Goal: Task Accomplishment & Management: Manage account settings

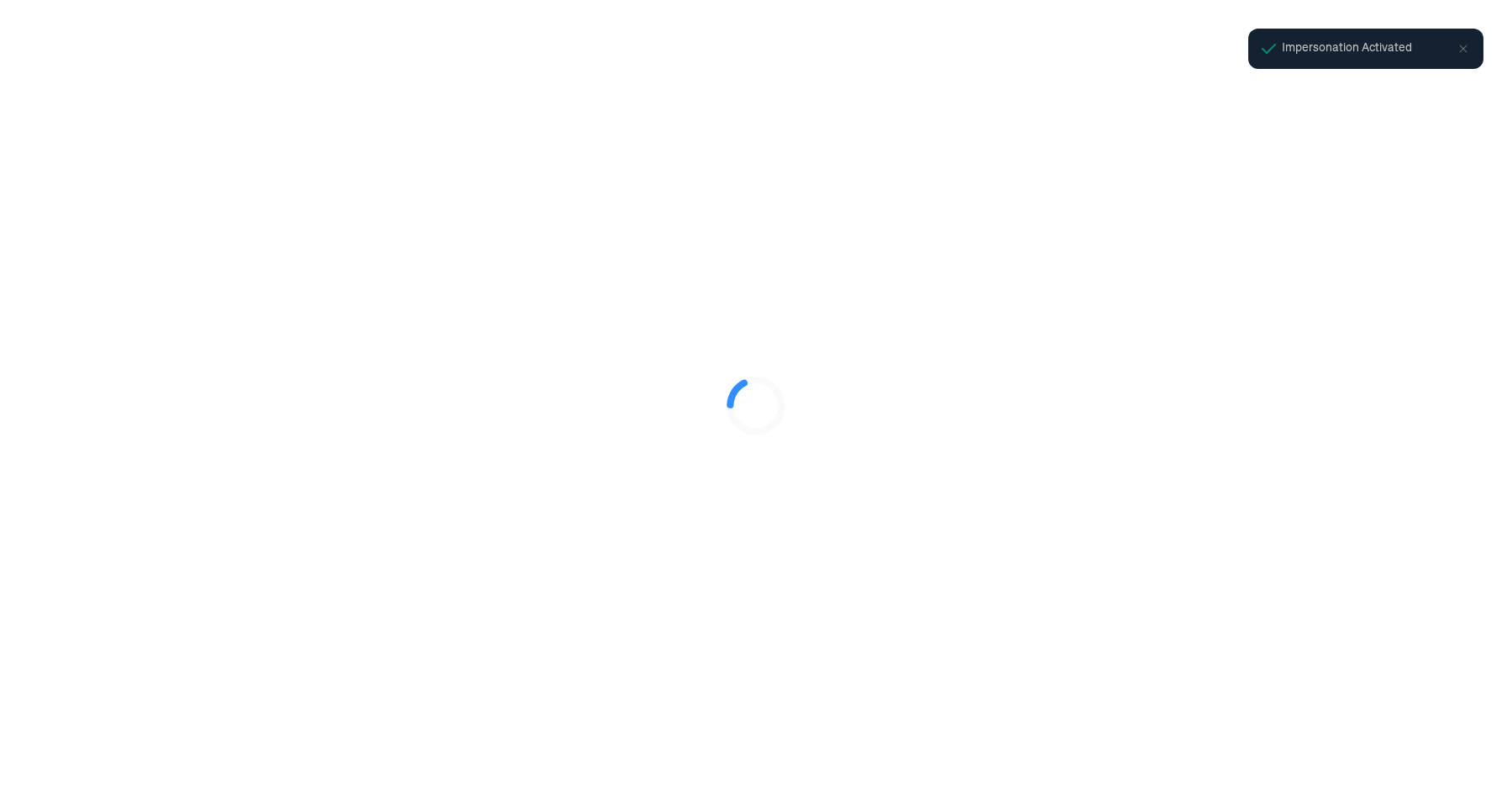
click at [666, 89] on div at bounding box center [756, 406] width 1512 height 812
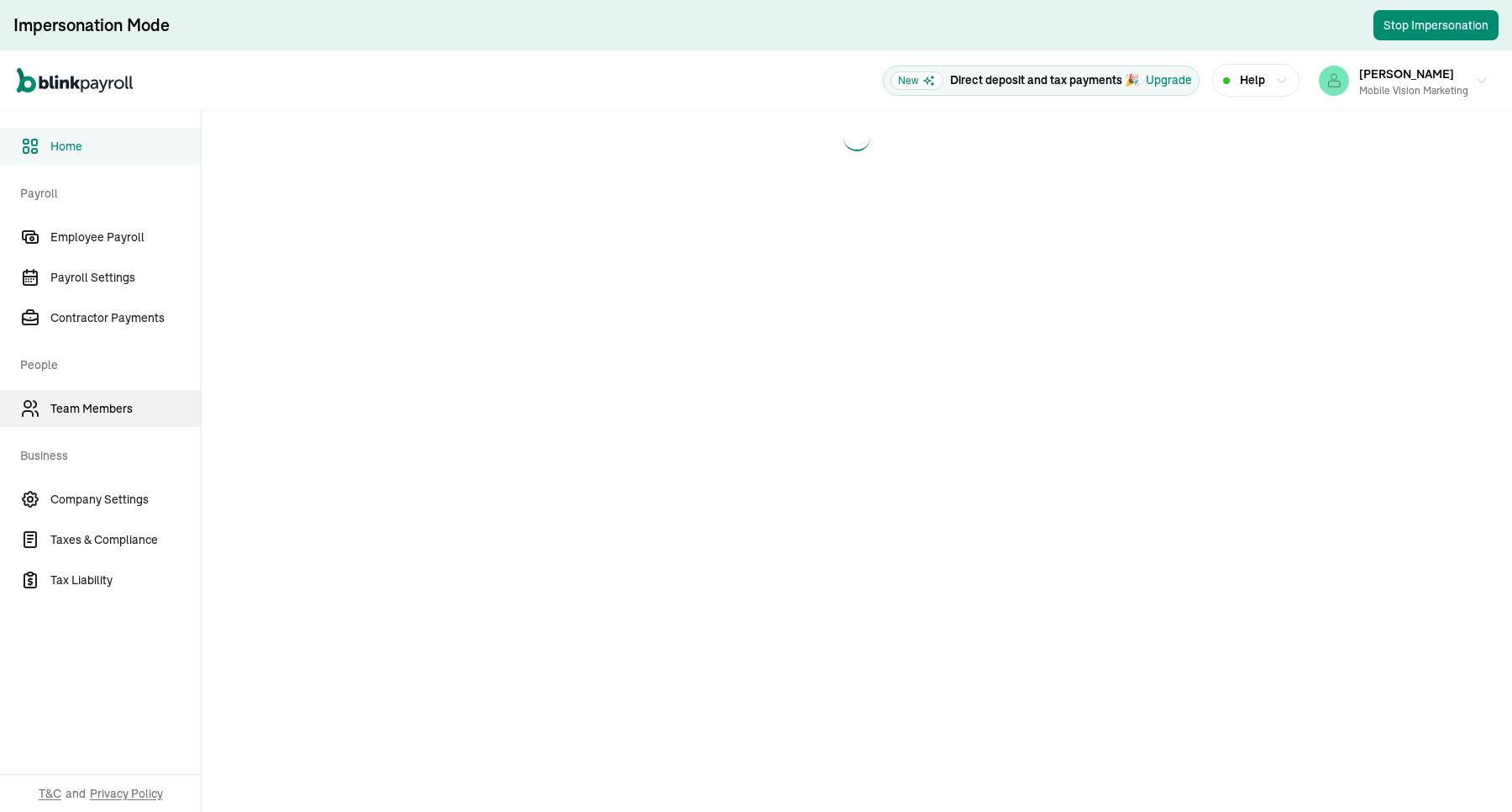
click at [137, 391] on link "Team Members" at bounding box center [100, 408] width 201 height 37
click at [73, 397] on link "Team Members" at bounding box center [100, 408] width 201 height 37
click at [1190, 547] on main at bounding box center [857, 461] width 1310 height 701
